Goal: Find specific page/section: Find specific page/section

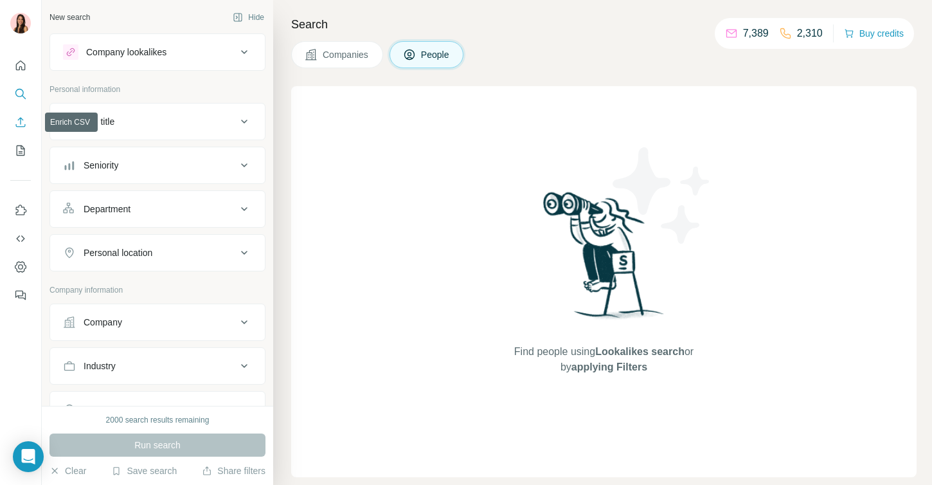
click at [19, 116] on icon "Enrich CSV" at bounding box center [20, 122] width 13 height 13
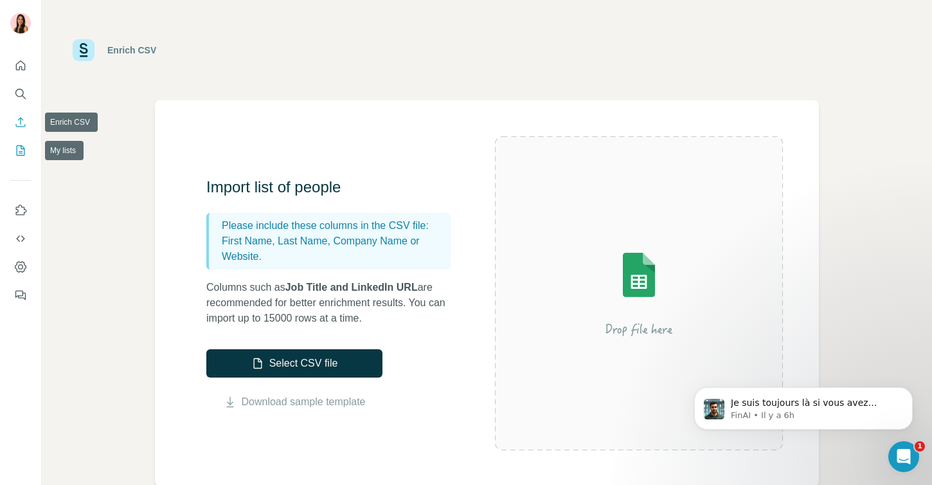
click at [20, 146] on icon "My lists" at bounding box center [20, 150] width 13 height 13
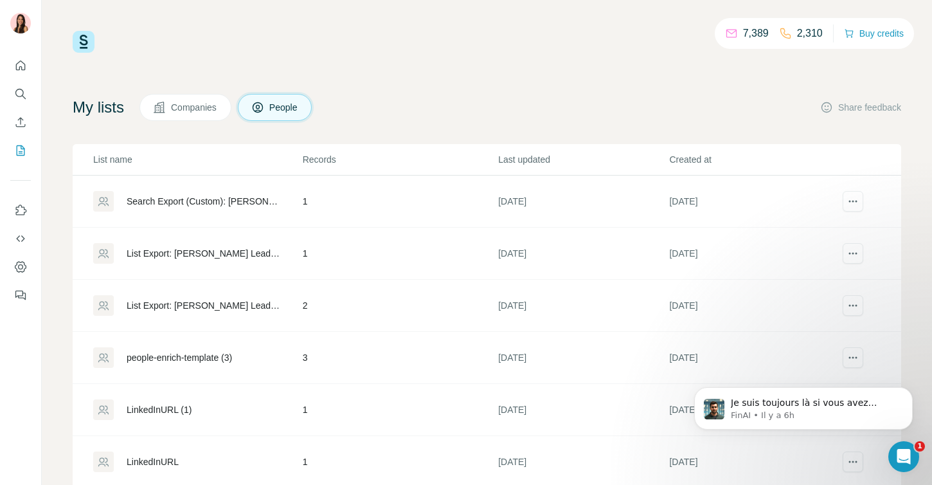
click at [213, 114] on button "Companies" at bounding box center [186, 107] width 92 height 27
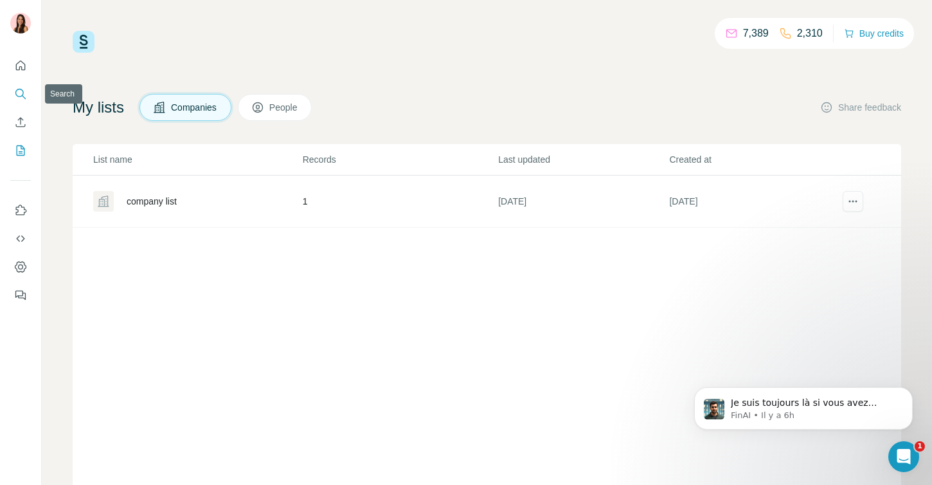
click at [18, 99] on icon "Search" at bounding box center [20, 93] width 13 height 13
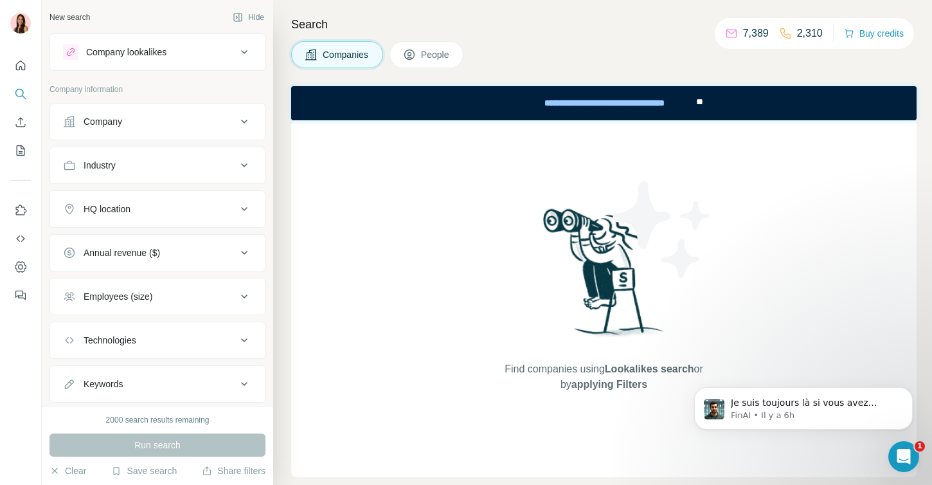
click at [347, 60] on span "Companies" at bounding box center [346, 54] width 47 height 13
click at [18, 159] on button "My lists" at bounding box center [20, 150] width 21 height 23
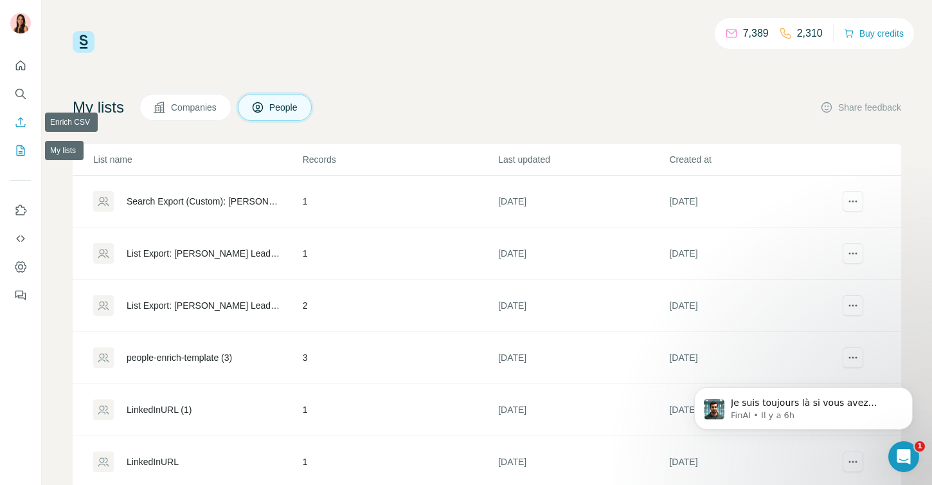
click at [18, 123] on icon "Enrich CSV" at bounding box center [20, 122] width 13 height 13
